Goal: Task Accomplishment & Management: Use online tool/utility

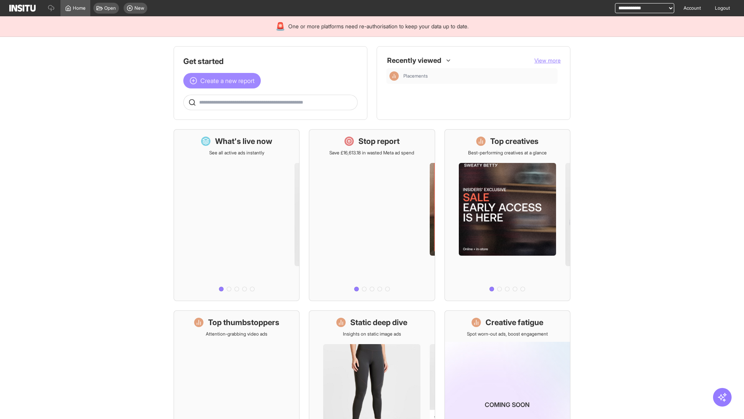
click at [224, 81] on span "Create a new report" at bounding box center [227, 80] width 54 height 9
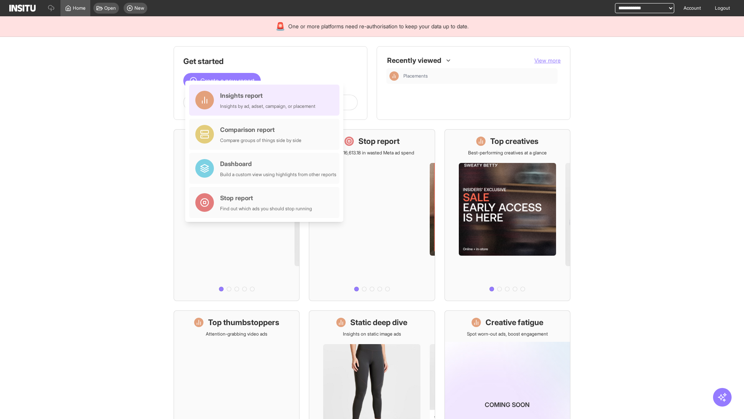
click at [266, 100] on div "Insights report Insights by ad, adset, campaign, or placement" at bounding box center [267, 100] width 95 height 19
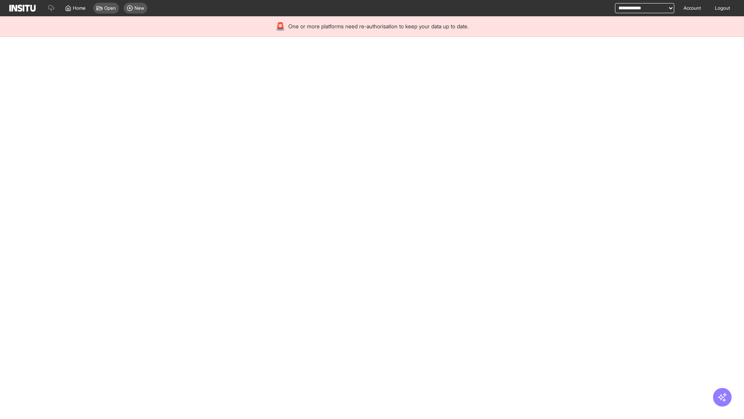
select select "**"
